Goal: Task Accomplishment & Management: Manage account settings

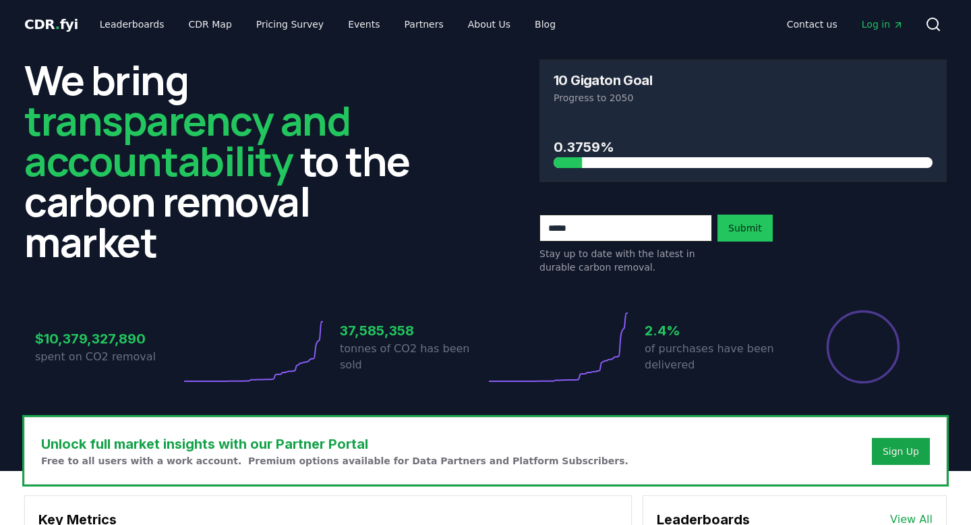
click at [875, 24] on span "Log in" at bounding box center [883, 24] width 42 height 13
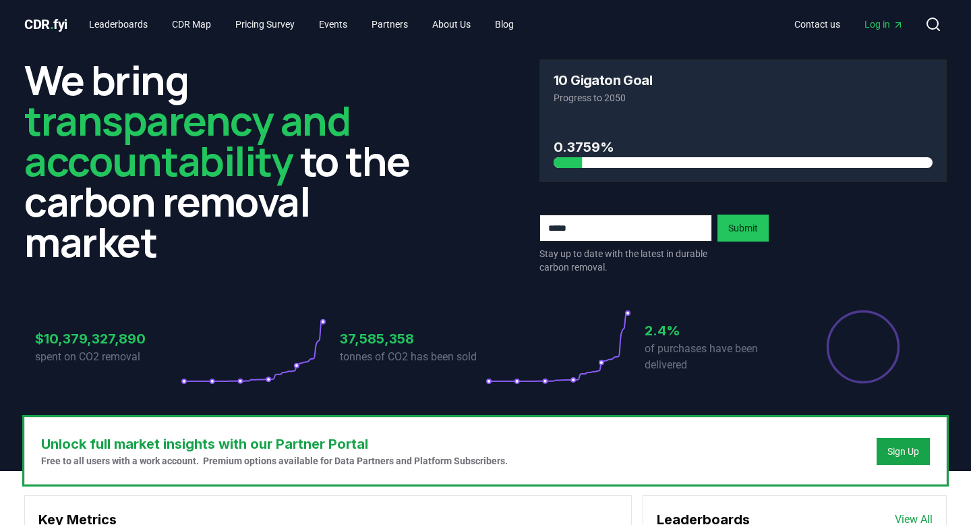
click at [889, 9] on div "CDR . fyi Leaderboards CDR Map Pricing Survey Events Partners About Us Blog Con…" at bounding box center [485, 24] width 923 height 49
click at [889, 16] on link "Log in" at bounding box center [884, 24] width 61 height 24
